Goal: Task Accomplishment & Management: Use online tool/utility

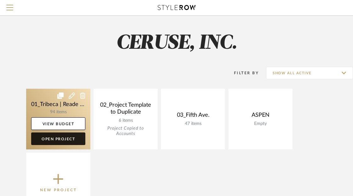
click at [52, 139] on link "Open Project" at bounding box center [58, 139] width 54 height 13
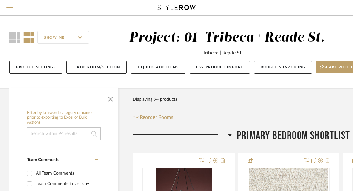
click at [64, 134] on input at bounding box center [64, 134] width 74 height 13
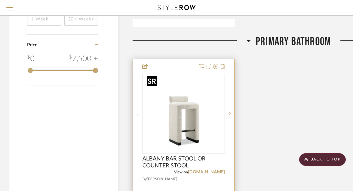
scroll to position [742, 0]
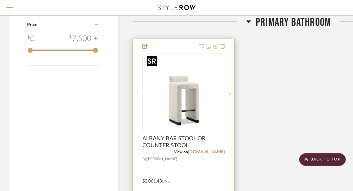
type input "stool"
click at [176, 110] on img "0" at bounding box center [183, 93] width 79 height 79
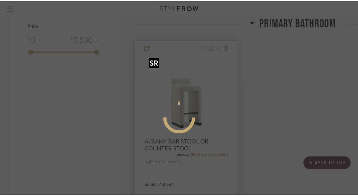
scroll to position [0, 0]
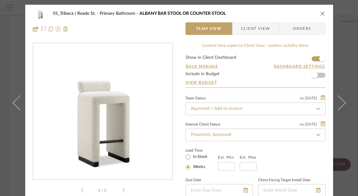
click at [252, 28] on span "Client View" at bounding box center [255, 28] width 29 height 13
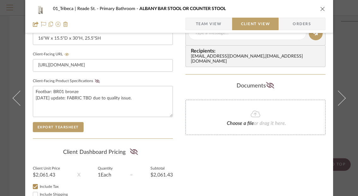
scroll to position [295, 0]
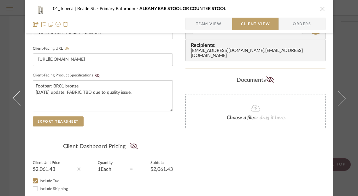
click at [62, 126] on div "Client-Facing Details Client-Facing Name ALBANY BAR STOOL OR COUNTER STOOL Clie…" at bounding box center [103, 17] width 140 height 231
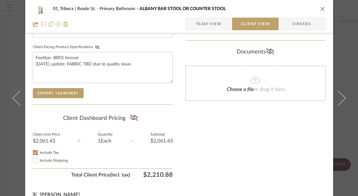
scroll to position [333, 0]
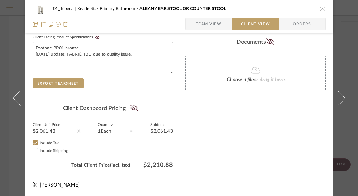
click at [33, 152] on input "Include Shipping" at bounding box center [36, 151] width 8 height 8
checkbox input "false"
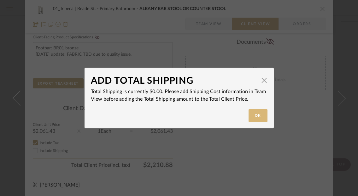
click at [259, 110] on button "Ok" at bounding box center [257, 115] width 19 height 13
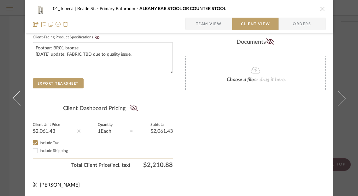
drag, startPoint x: 51, startPoint y: 82, endPoint x: 203, endPoint y: 81, distance: 151.9
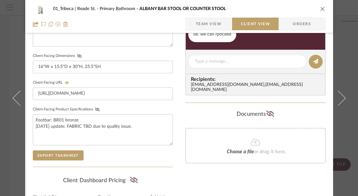
scroll to position [268, 0]
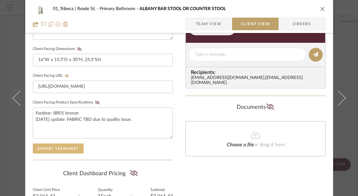
click at [59, 147] on button "Export Tearsheet" at bounding box center [58, 149] width 51 height 10
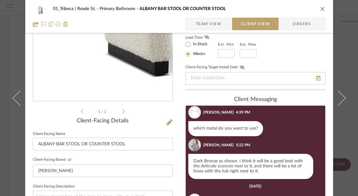
scroll to position [0, 0]
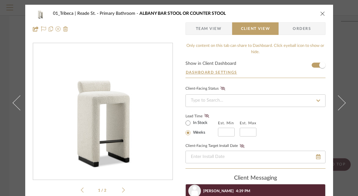
click at [320, 13] on icon "close" at bounding box center [322, 13] width 5 height 5
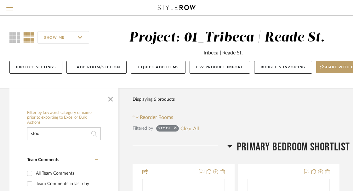
click at [47, 136] on input "stool" at bounding box center [64, 134] width 74 height 13
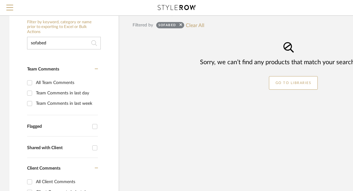
scroll to position [91, 0]
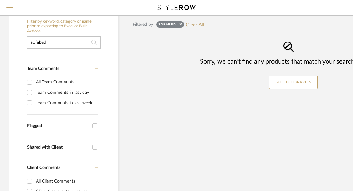
click at [39, 41] on input "sofabed" at bounding box center [64, 42] width 74 height 13
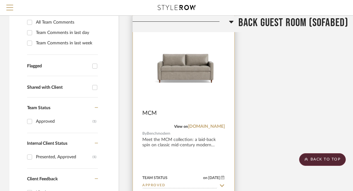
scroll to position [153, 0]
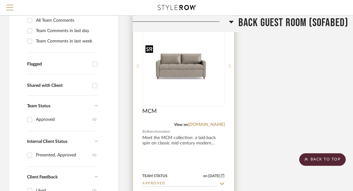
type input "sofa bed"
click at [179, 73] on img "0" at bounding box center [183, 66] width 81 height 47
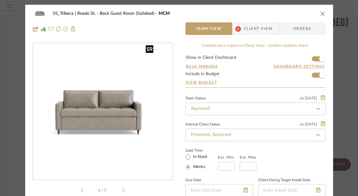
scroll to position [92, 0]
click at [260, 25] on span "Client View" at bounding box center [258, 28] width 29 height 13
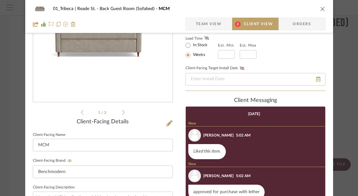
scroll to position [0, 0]
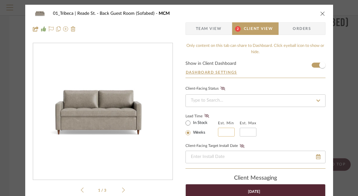
click at [223, 130] on input "text" at bounding box center [226, 132] width 17 height 9
type input "4"
click at [244, 133] on input "text" at bounding box center [247, 132] width 17 height 9
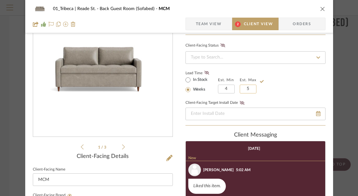
scroll to position [70, 0]
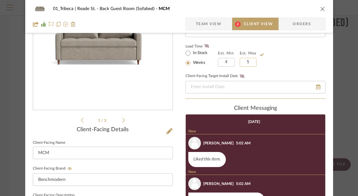
type input "5"
click at [288, 60] on div "Lead Time In Stock Weeks Est. Min 4 Est. Max 5" at bounding box center [255, 54] width 140 height 25
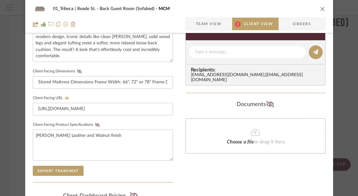
scroll to position [277, 0]
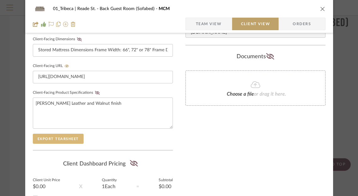
click at [58, 136] on button "Export Tearsheet" at bounding box center [58, 139] width 51 height 10
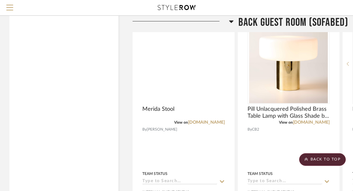
scroll to position [4857, 0]
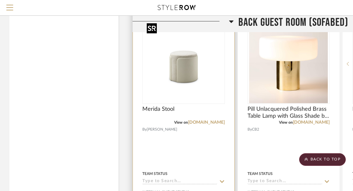
click at [199, 87] on img "0" at bounding box center [183, 64] width 79 height 79
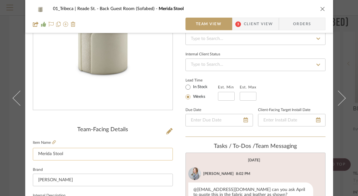
scroll to position [33, 0]
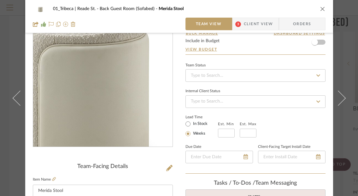
click at [110, 79] on img "0" at bounding box center [102, 78] width 137 height 137
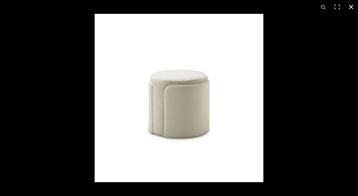
click at [350, 6] on button at bounding box center [351, 7] width 14 height 14
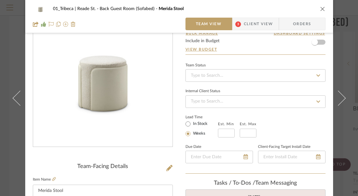
scroll to position [0, 0]
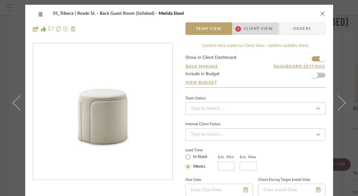
click at [245, 28] on span "Client View" at bounding box center [258, 28] width 29 height 13
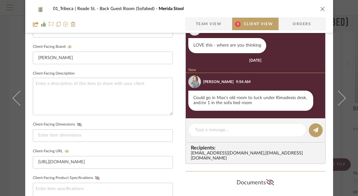
scroll to position [196, 0]
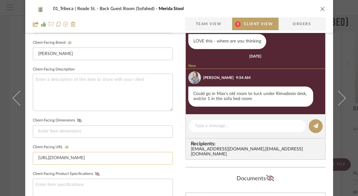
click at [84, 160] on input "[URL][DOMAIN_NAME]" at bounding box center [103, 158] width 140 height 13
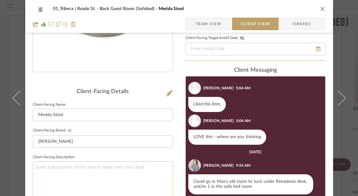
scroll to position [72, 0]
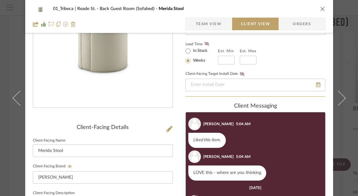
click at [56, 115] on div at bounding box center [103, 44] width 140 height 147
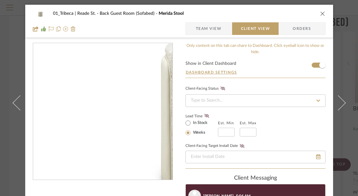
scroll to position [2, 0]
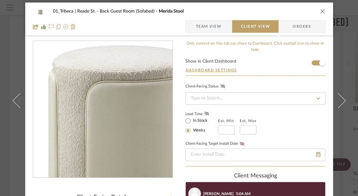
click at [94, 108] on img "0" at bounding box center [102, 109] width 137 height 137
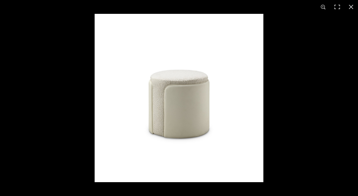
click at [225, 109] on img at bounding box center [179, 98] width 169 height 169
click at [350, 6] on button at bounding box center [351, 7] width 14 height 14
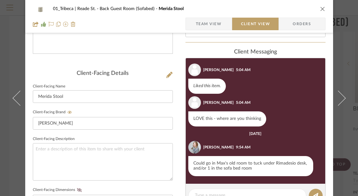
scroll to position [144, 0]
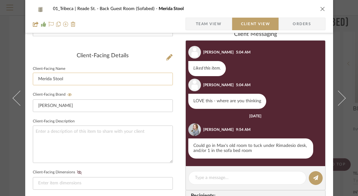
click at [41, 79] on input "Merida Stool" at bounding box center [103, 79] width 140 height 13
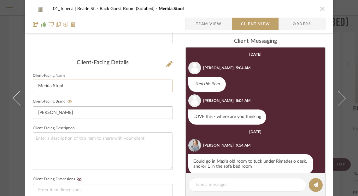
scroll to position [140, 0]
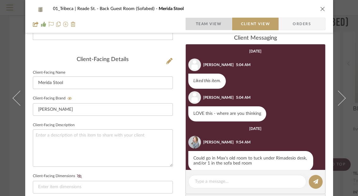
click at [201, 23] on span "Team View" at bounding box center [209, 24] width 26 height 13
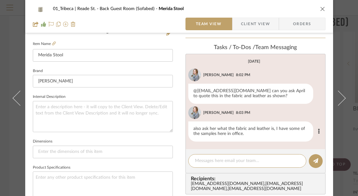
scroll to position [170, 0]
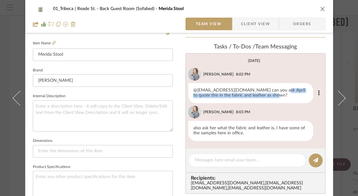
drag, startPoint x: 272, startPoint y: 90, endPoint x: 274, endPoint y: 95, distance: 5.6
click at [274, 96] on div "@[EMAIL_ADDRESS][DOMAIN_NAME] can you ask April to quote this in the fabric and…" at bounding box center [250, 93] width 125 height 20
click at [269, 94] on div "@[EMAIL_ADDRESS][DOMAIN_NAME] can you ask April to quote this in the fabric and…" at bounding box center [250, 93] width 125 height 20
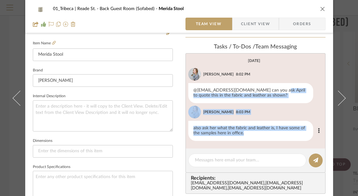
drag, startPoint x: 274, startPoint y: 90, endPoint x: 274, endPoint y: 133, distance: 42.9
click at [274, 133] on ul "[PERSON_NAME] 8:02 PM @[EMAIL_ADDRESS][DOMAIN_NAME] can you ask April to quote …" at bounding box center [254, 104] width 137 height 73
copy ul "April to quote this in the fabric and leather as shown? [PERSON_NAME] 8:03 PM a…"
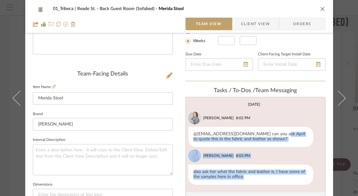
scroll to position [109, 0]
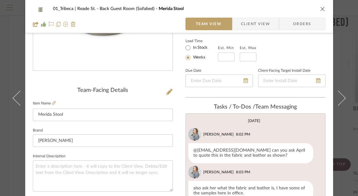
click at [57, 81] on div "Team-Facing Details Item Name Merida Stool Brand Olivya Stone Internal Descript…" at bounding box center [103, 193] width 140 height 519
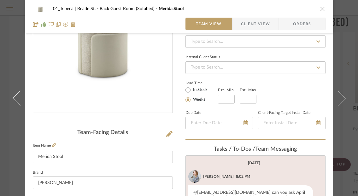
scroll to position [60, 0]
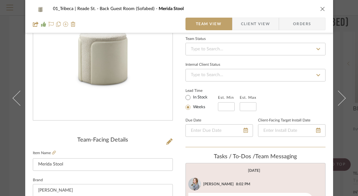
click at [254, 27] on span "Client View" at bounding box center [255, 24] width 29 height 13
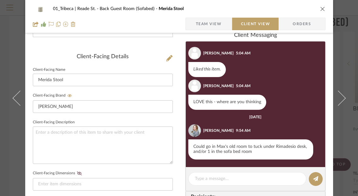
scroll to position [183, 0]
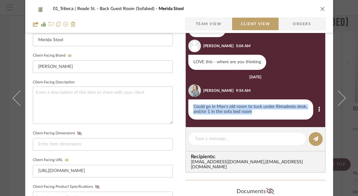
drag, startPoint x: 256, startPoint y: 112, endPoint x: 190, endPoint y: 109, distance: 65.9
click at [190, 109] on div "Could go in Max's old room to tuck under Rimadesio desk, and/or 1 in the sofa b…" at bounding box center [250, 110] width 125 height 20
copy div "Could go in Max's old room to tuck under Rimadesio desk, and/or 1 in the sofa b…"
